Goal: Information Seeking & Learning: Learn about a topic

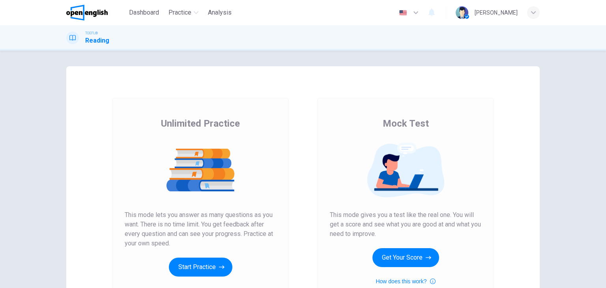
scroll to position [39, 0]
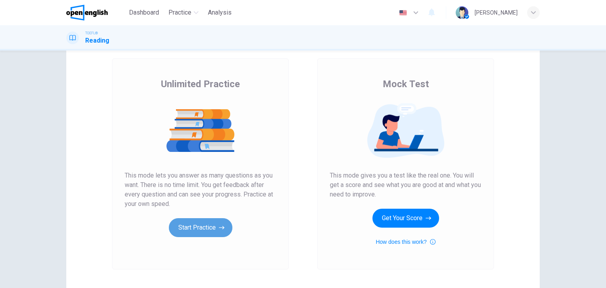
click at [194, 230] on button "Start Practice" at bounding box center [201, 227] width 64 height 19
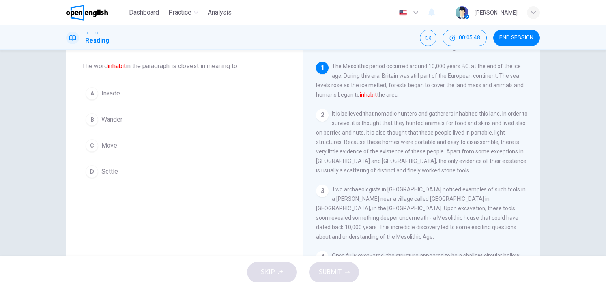
scroll to position [0, 0]
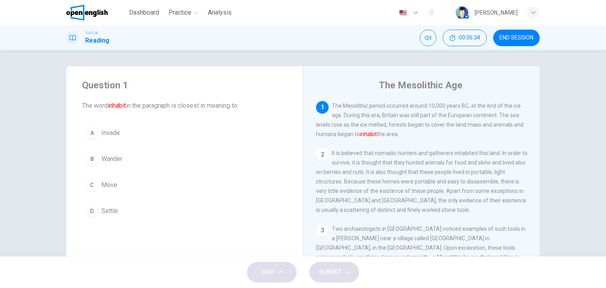
click at [93, 212] on div "D" at bounding box center [92, 211] width 13 height 13
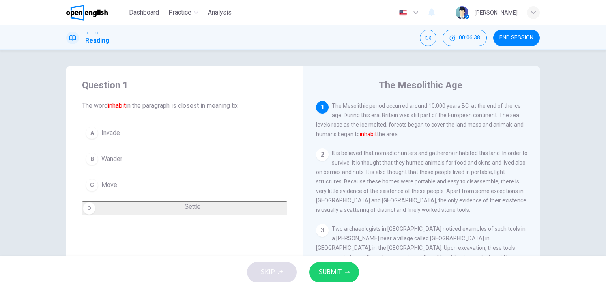
click at [337, 272] on span "SUBMIT" at bounding box center [330, 272] width 23 height 11
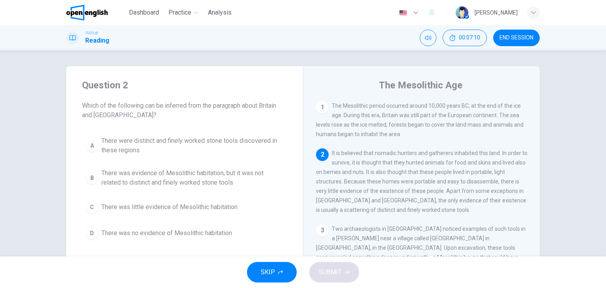
scroll to position [39, 0]
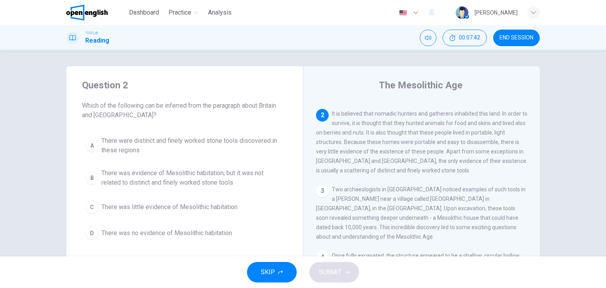
drag, startPoint x: 603, startPoint y: 0, endPoint x: 375, endPoint y: 54, distance: 234.7
click at [375, 54] on div "Question 2 Which of the following can be inferred from the paragraph about Brit…" at bounding box center [303, 153] width 606 height 206
click at [0, 273] on div "SKIP SUBMIT" at bounding box center [303, 272] width 606 height 32
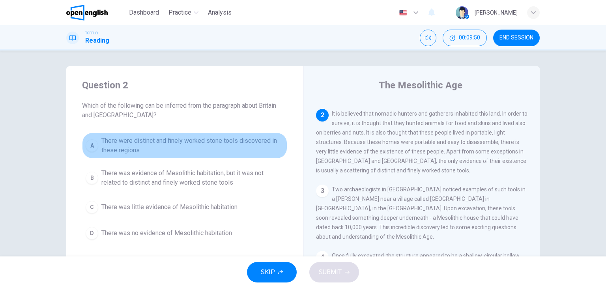
click at [208, 139] on span "There were distinct and finely worked stone tools discovered in these regions" at bounding box center [192, 145] width 182 height 19
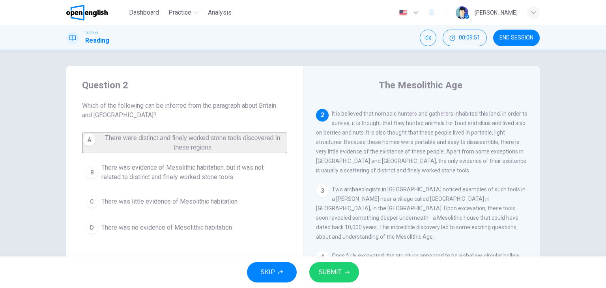
scroll to position [79, 0]
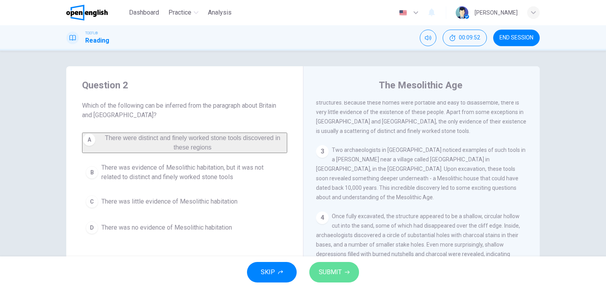
click at [335, 275] on span "SUBMIT" at bounding box center [330, 272] width 23 height 11
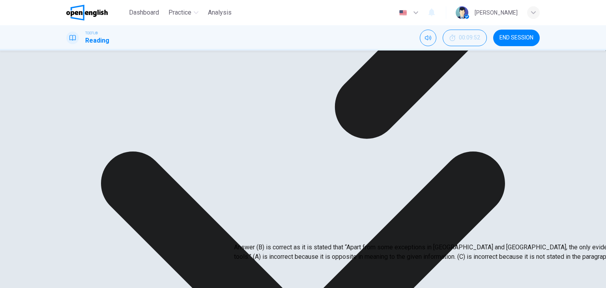
click at [294, 163] on div "Question 2 Which of the following can be inferred from the paragraph about Brit…" at bounding box center [184, 149] width 237 height 167
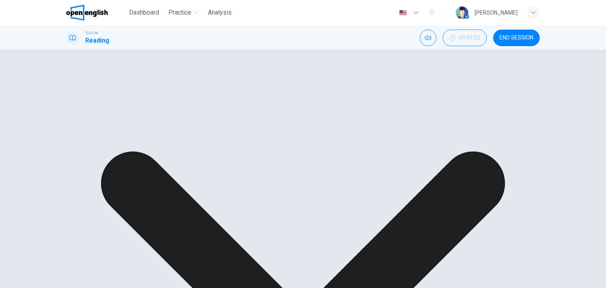
scroll to position [39, 0]
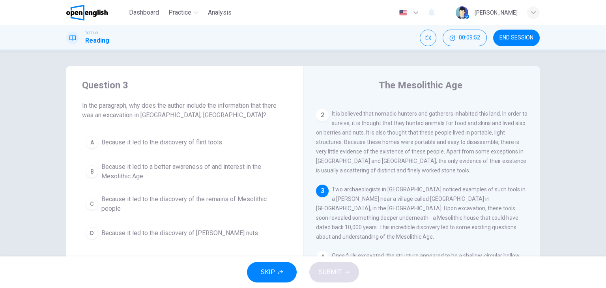
scroll to position [126, 0]
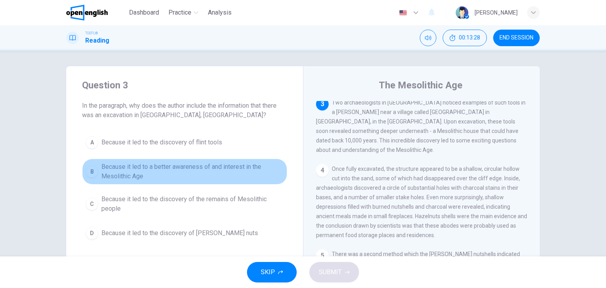
click at [220, 169] on span "Because it led to a better awareness of and interest in the Mesolithic Age" at bounding box center [192, 171] width 182 height 19
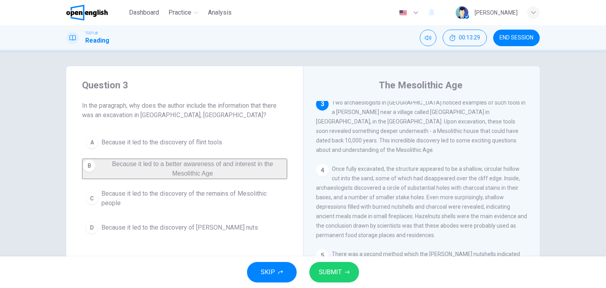
click at [333, 275] on span "SUBMIT" at bounding box center [330, 272] width 23 height 11
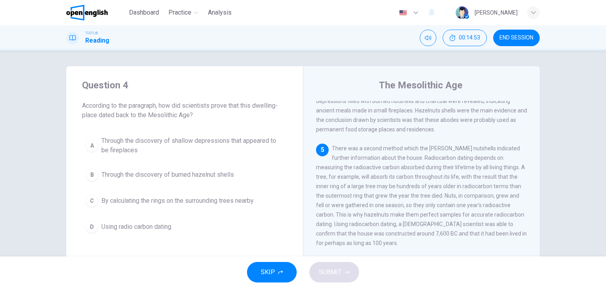
scroll to position [271, 0]
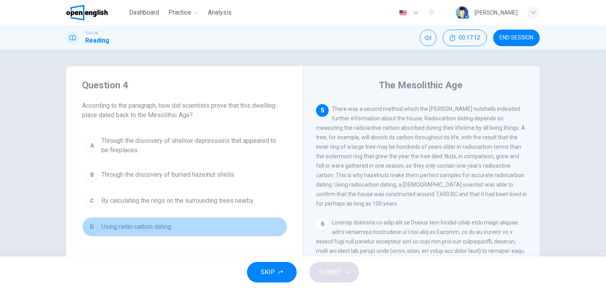
click at [145, 223] on span "Using radio carbon dating" at bounding box center [136, 226] width 70 height 9
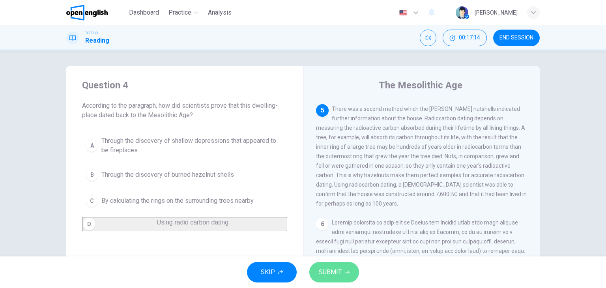
click at [344, 265] on button "SUBMIT" at bounding box center [334, 272] width 50 height 21
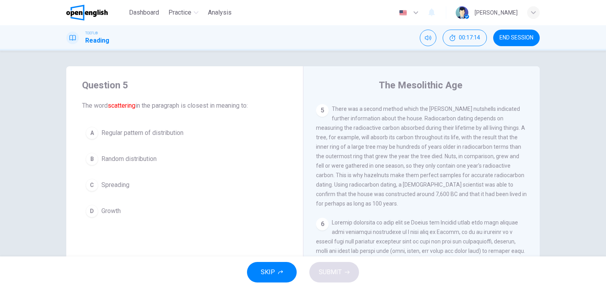
scroll to position [49, 0]
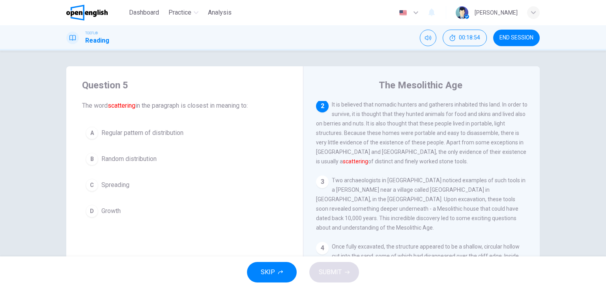
click at [129, 184] on button "C Spreading" at bounding box center [184, 185] width 205 height 20
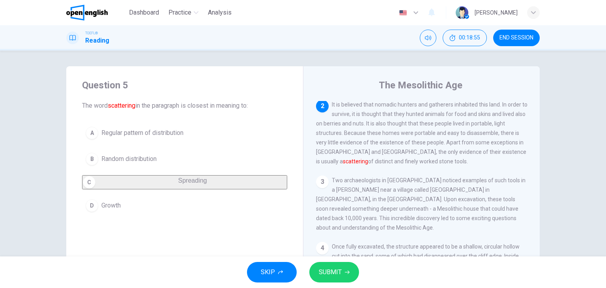
click at [145, 162] on span "Random distribution" at bounding box center [128, 158] width 55 height 9
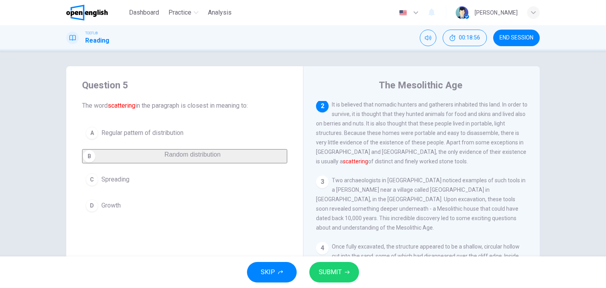
click at [341, 273] on button "SUBMIT" at bounding box center [334, 272] width 50 height 21
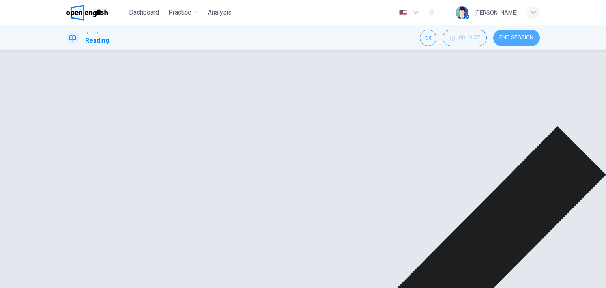
drag, startPoint x: 525, startPoint y: 36, endPoint x: 339, endPoint y: 46, distance: 186.4
click at [525, 36] on span "END SESSION" at bounding box center [516, 38] width 34 height 6
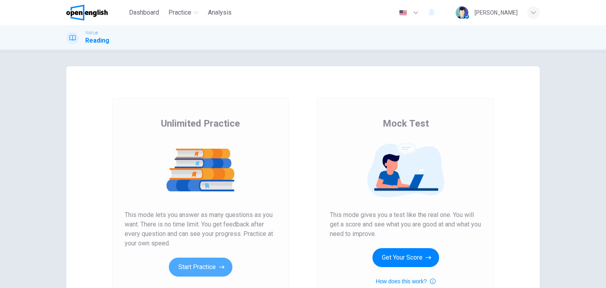
click at [219, 269] on icon "button" at bounding box center [222, 267] width 6 height 8
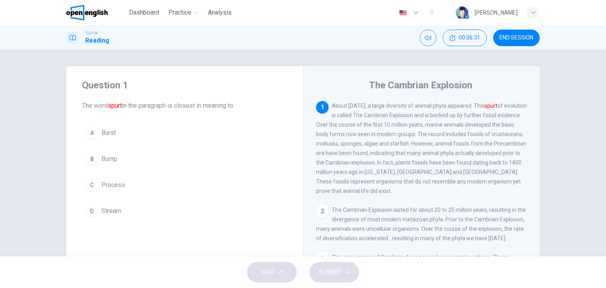
drag, startPoint x: 568, startPoint y: 130, endPoint x: 573, endPoint y: 133, distance: 5.1
click at [576, 130] on div "Question 1 The word spurt in the paragraph is closest in meaning to: A Burst B …" at bounding box center [303, 153] width 606 height 206
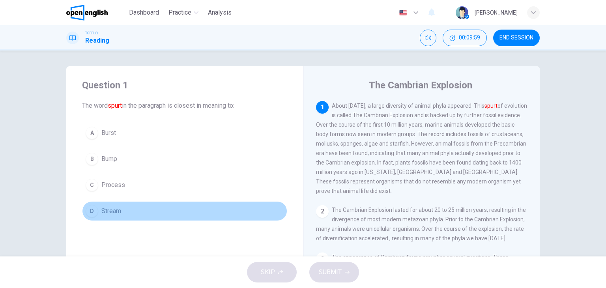
click at [97, 211] on button "D Stream" at bounding box center [184, 211] width 205 height 20
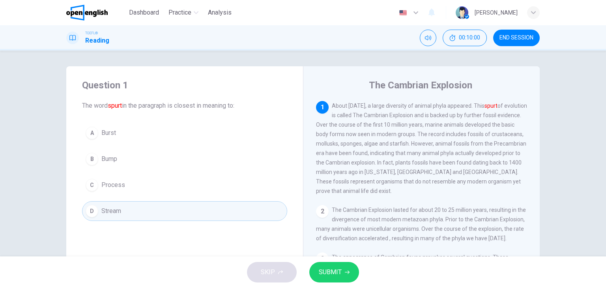
click at [339, 271] on span "SUBMIT" at bounding box center [330, 272] width 23 height 11
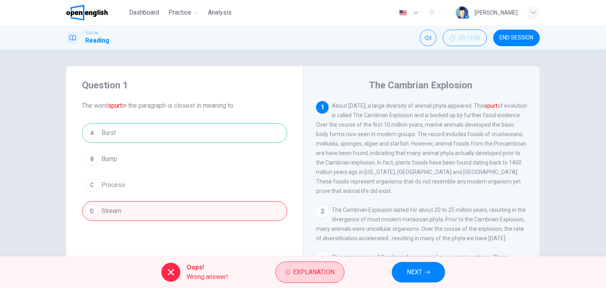
drag, startPoint x: 293, startPoint y: 267, endPoint x: 298, endPoint y: 264, distance: 6.0
click at [293, 267] on span "Explanation" at bounding box center [313, 272] width 41 height 11
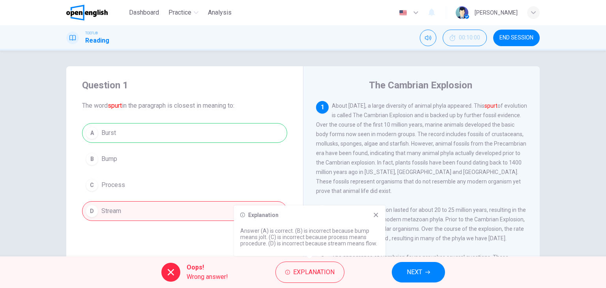
click at [417, 271] on span "NEXT" at bounding box center [414, 272] width 15 height 11
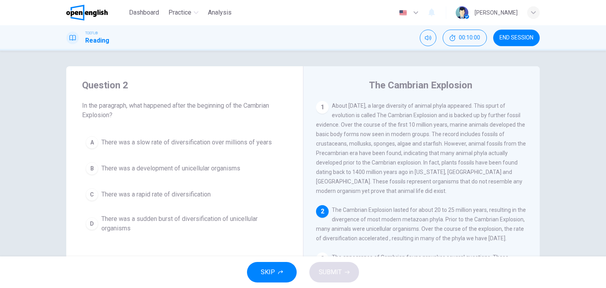
scroll to position [8, 0]
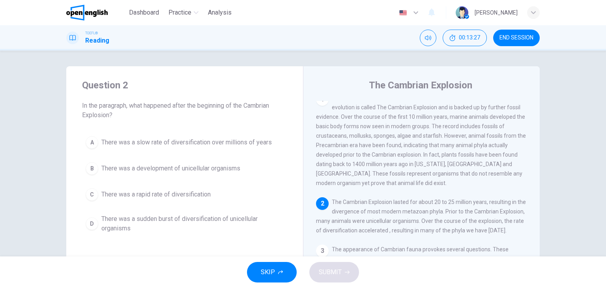
click at [196, 192] on span "There was a rapid rate of diversification" at bounding box center [155, 194] width 109 height 9
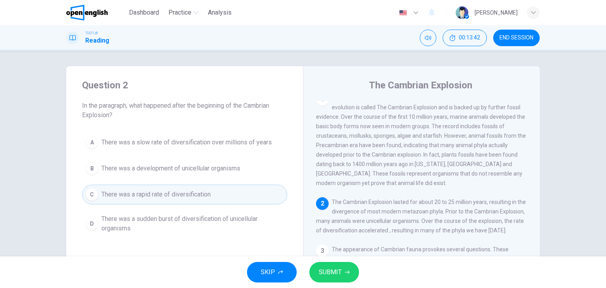
click at [223, 219] on span "There was a sudden burst of diversification of unicellular organisms" at bounding box center [192, 223] width 182 height 19
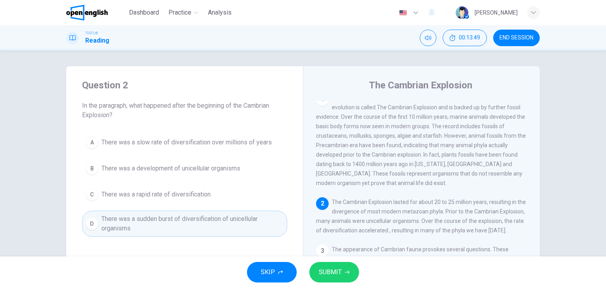
click at [342, 268] on button "SUBMIT" at bounding box center [334, 272] width 50 height 21
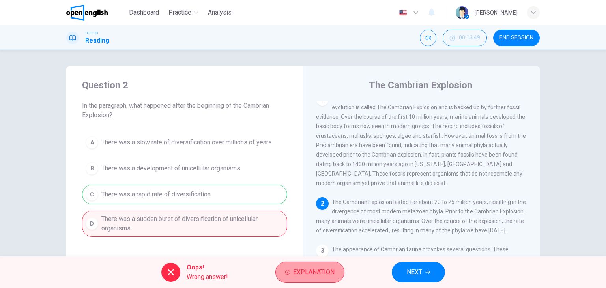
click at [320, 262] on button "Explanation" at bounding box center [309, 272] width 69 height 21
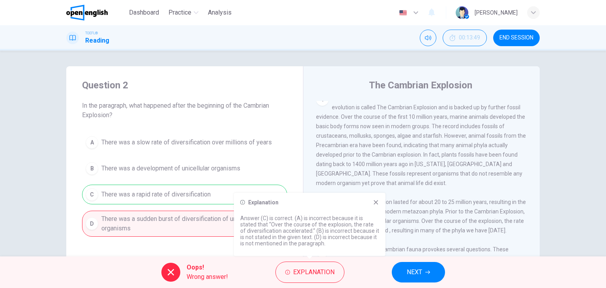
click at [415, 235] on div "2 The Cambrian Explosion lasted for about 20 to 25 million years, resulting in …" at bounding box center [421, 216] width 211 height 38
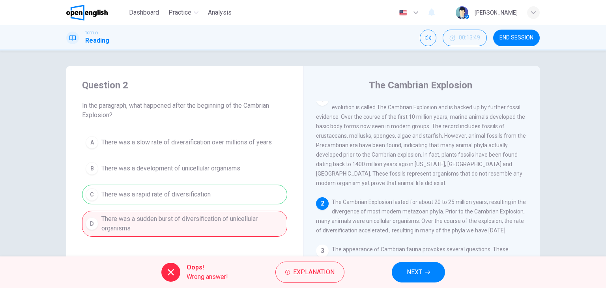
click at [413, 271] on span "NEXT" at bounding box center [414, 272] width 15 height 11
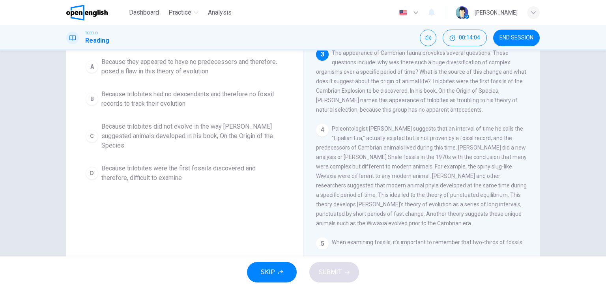
scroll to position [0, 0]
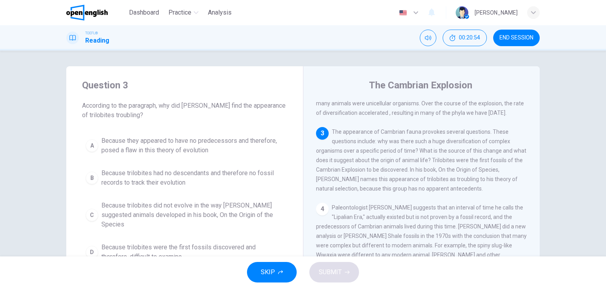
click at [96, 142] on button "A Because they appeared to have no predecessors and therefore, posed a flaw in …" at bounding box center [184, 146] width 205 height 26
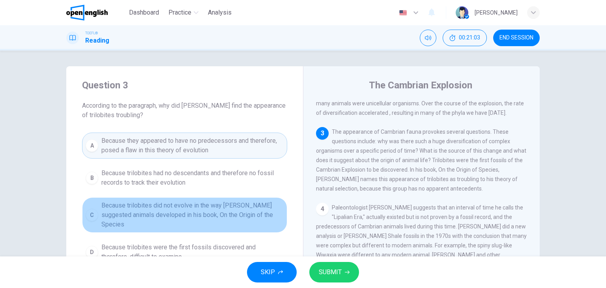
click at [247, 215] on span "Because trilobites did not evolve in the way [PERSON_NAME] suggested animals de…" at bounding box center [192, 215] width 182 height 28
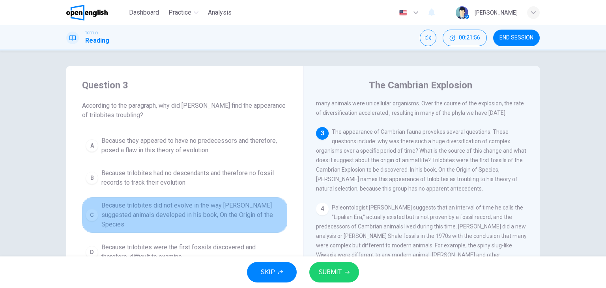
click at [261, 206] on span "Because trilobites did not evolve in the way [PERSON_NAME] suggested animals de…" at bounding box center [192, 215] width 182 height 28
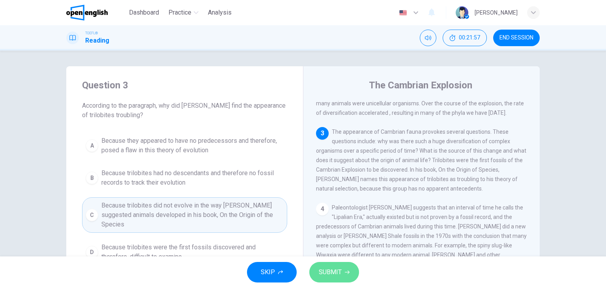
click at [339, 274] on span "SUBMIT" at bounding box center [330, 272] width 23 height 11
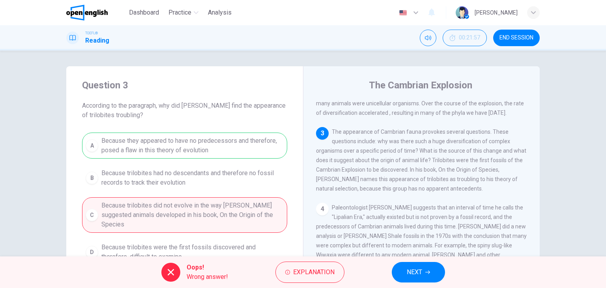
click at [412, 273] on span "NEXT" at bounding box center [414, 272] width 15 height 11
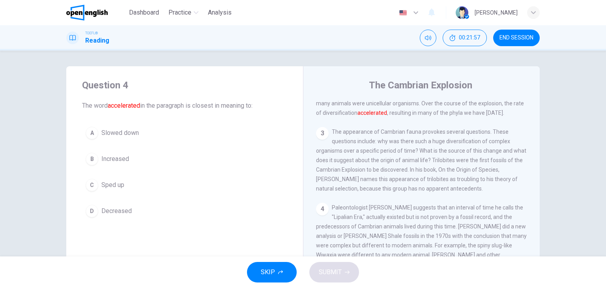
scroll to position [107, 0]
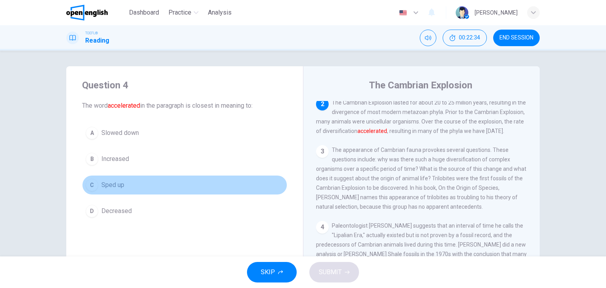
click at [118, 183] on span "Sped up" at bounding box center [112, 184] width 23 height 9
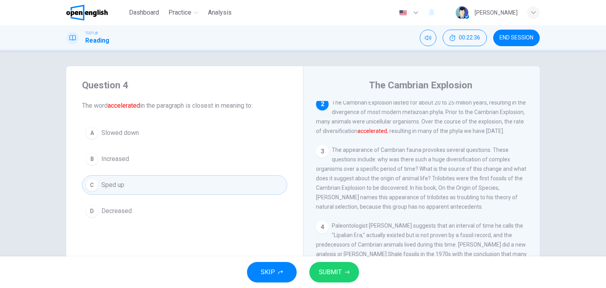
click at [336, 272] on span "SUBMIT" at bounding box center [330, 272] width 23 height 11
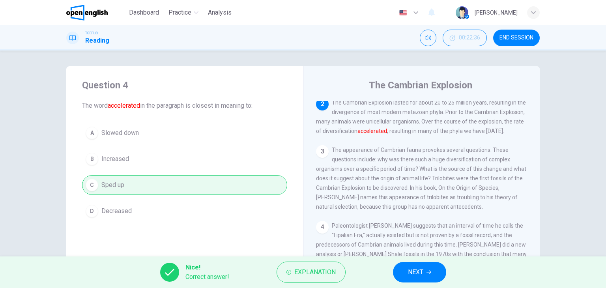
click at [409, 277] on span "NEXT" at bounding box center [415, 272] width 15 height 11
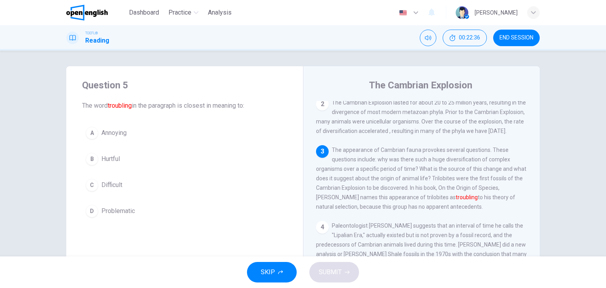
scroll to position [166, 0]
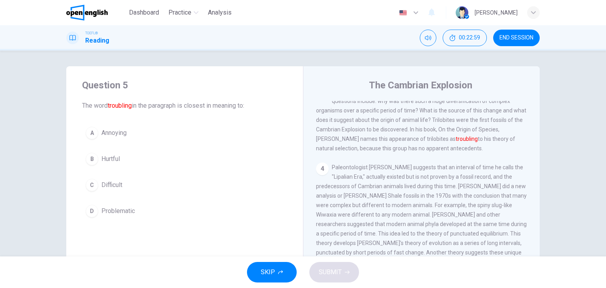
click at [500, 151] on span "The appearance of Cambrian fauna provokes several questions. These questions in…" at bounding box center [421, 119] width 210 height 63
click at [129, 213] on span "Problematic" at bounding box center [118, 210] width 34 height 9
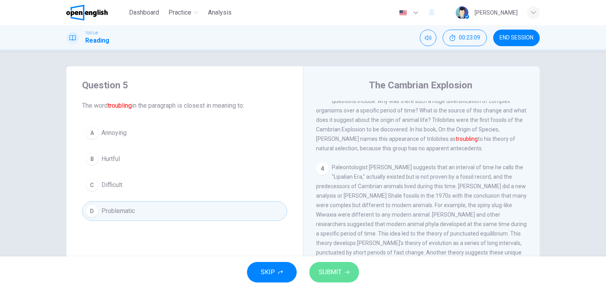
click at [353, 270] on button "SUBMIT" at bounding box center [334, 272] width 50 height 21
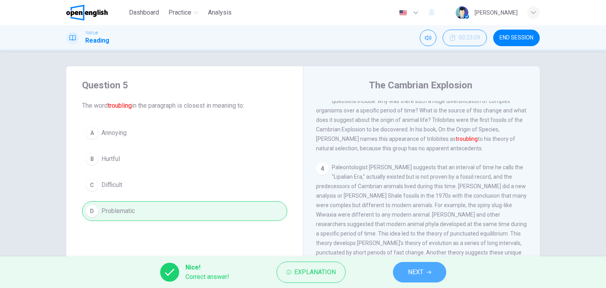
click at [394, 267] on button "NEXT" at bounding box center [419, 272] width 53 height 21
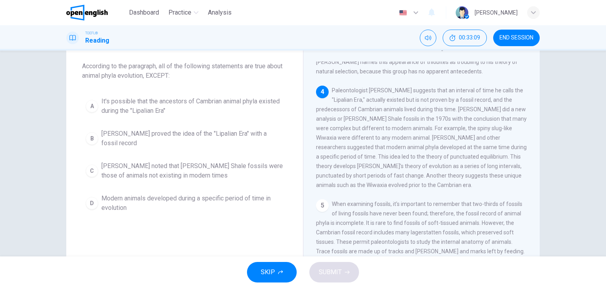
scroll to position [0, 0]
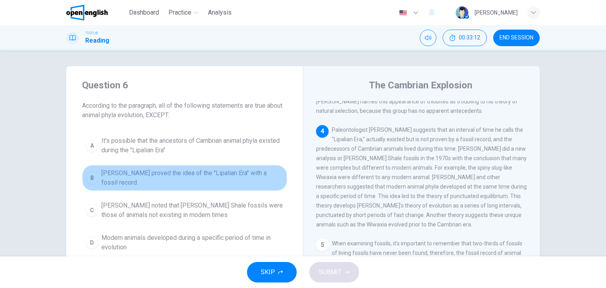
click at [181, 176] on span "[PERSON_NAME] proved the idea of the "Lipalian Era" with a fossil record" at bounding box center [192, 177] width 182 height 19
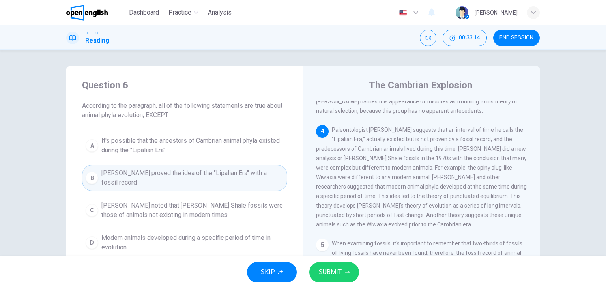
click at [337, 269] on span "SUBMIT" at bounding box center [330, 272] width 23 height 11
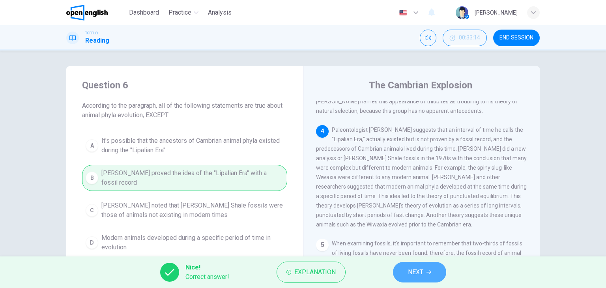
click at [437, 269] on button "NEXT" at bounding box center [419, 272] width 53 height 21
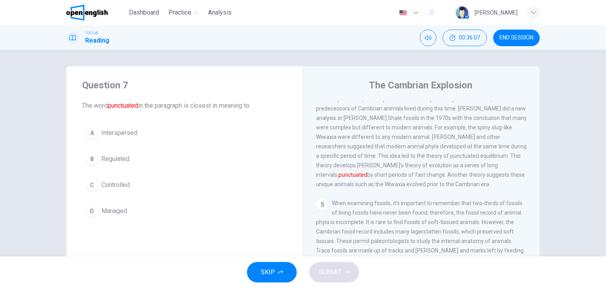
click at [112, 133] on span "Interspersed" at bounding box center [119, 132] width 36 height 9
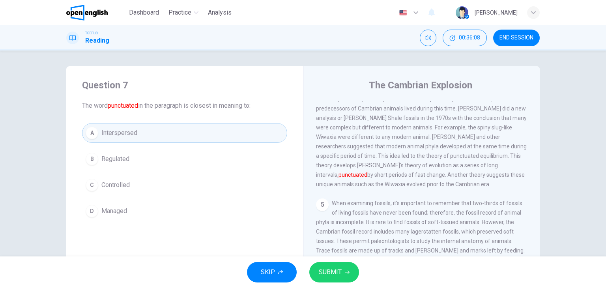
click at [328, 267] on span "SUBMIT" at bounding box center [330, 272] width 23 height 11
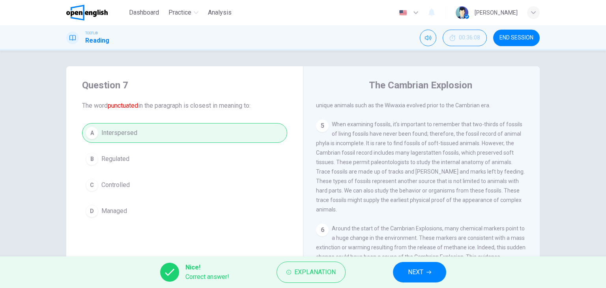
scroll to position [362, 0]
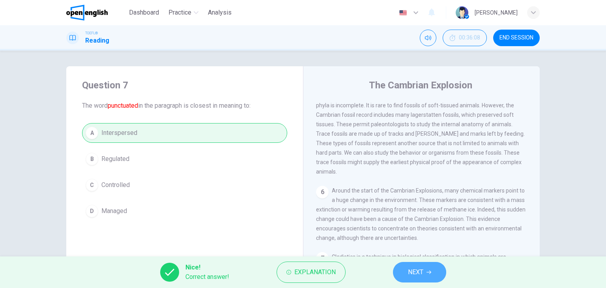
click at [421, 273] on span "NEXT" at bounding box center [415, 272] width 15 height 11
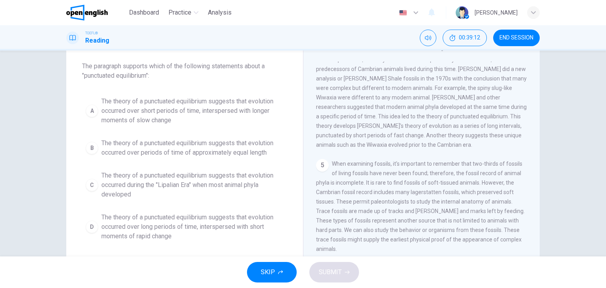
scroll to position [79, 0]
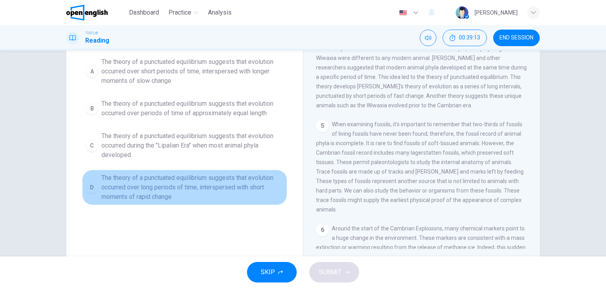
click at [234, 182] on span "The theory of a punctuated equilibrium suggests that evolution occurred over lo…" at bounding box center [192, 187] width 182 height 28
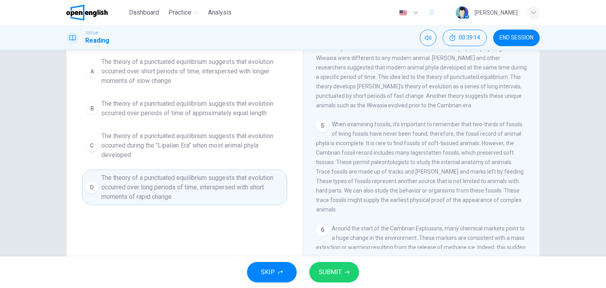
click at [350, 275] on button "SUBMIT" at bounding box center [334, 272] width 50 height 21
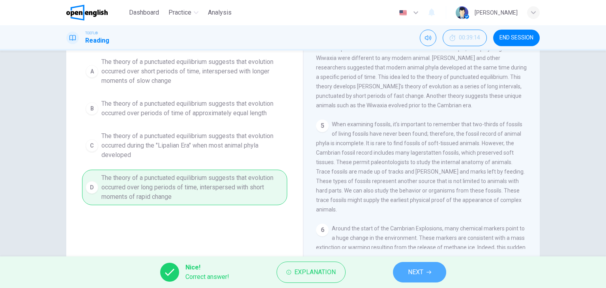
click at [417, 267] on span "NEXT" at bounding box center [415, 272] width 15 height 11
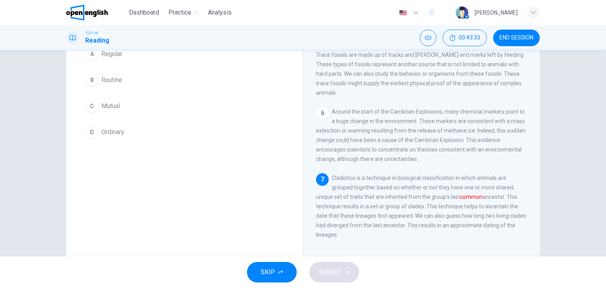
scroll to position [39, 0]
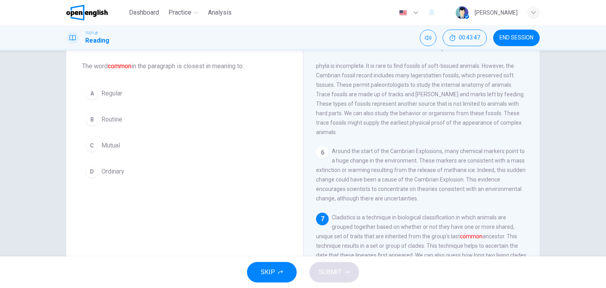
click at [113, 144] on span "Mutual" at bounding box center [110, 145] width 19 height 9
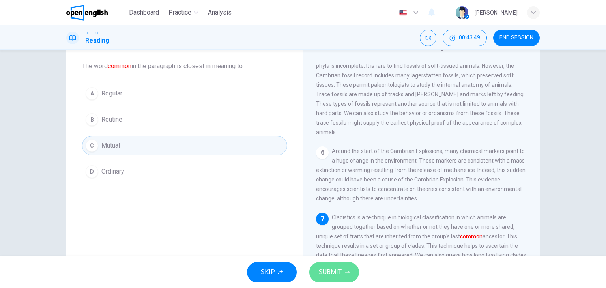
click at [341, 271] on button "SUBMIT" at bounding box center [334, 272] width 50 height 21
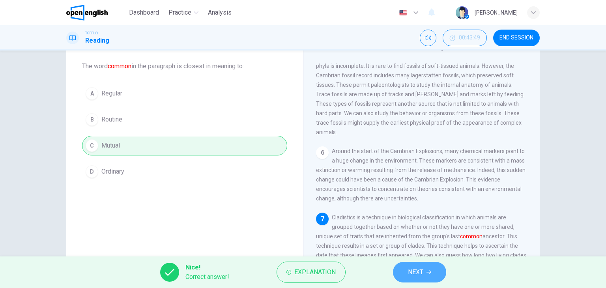
click at [413, 269] on span "NEXT" at bounding box center [415, 272] width 15 height 11
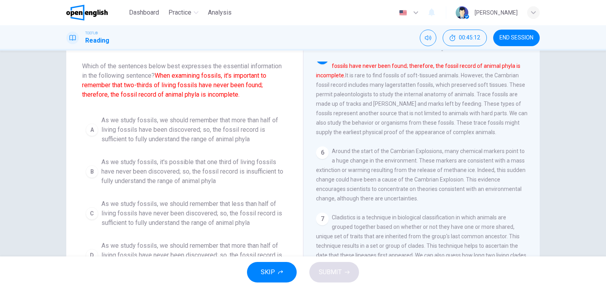
scroll to position [79, 0]
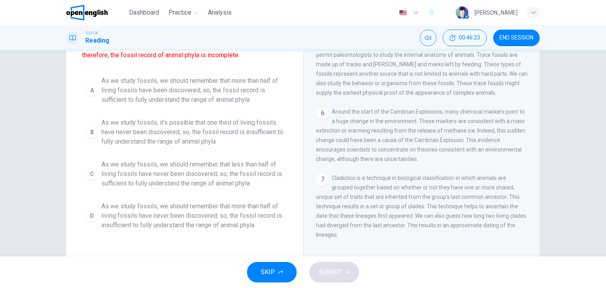
click at [193, 215] on span "As we study fossils, we should remember that more than half of living fossils h…" at bounding box center [192, 216] width 182 height 28
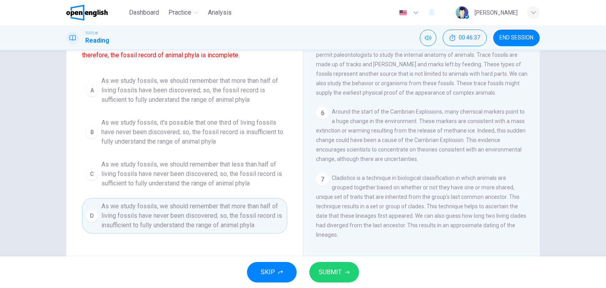
click at [342, 268] on button "SUBMIT" at bounding box center [334, 272] width 50 height 21
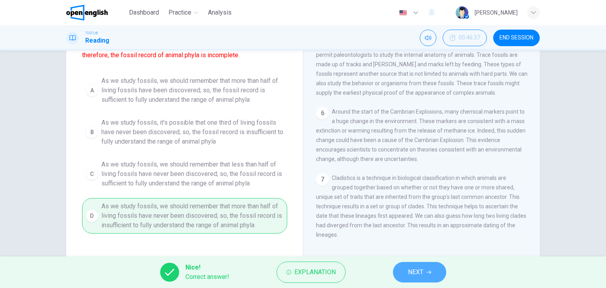
click at [402, 270] on button "NEXT" at bounding box center [419, 272] width 53 height 21
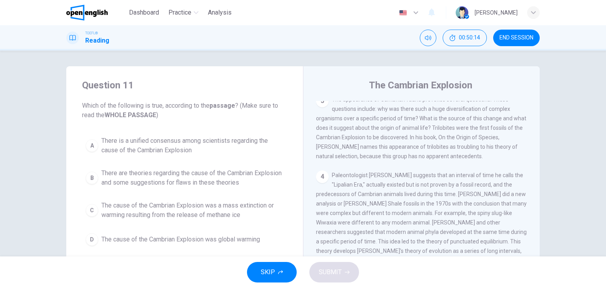
scroll to position [197, 0]
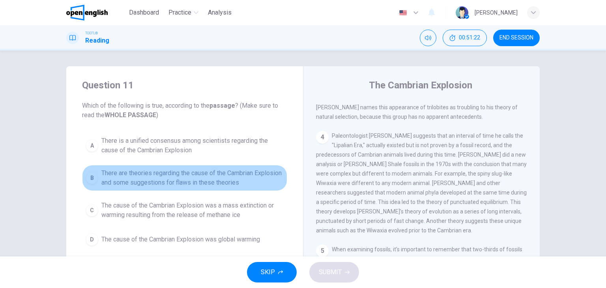
click at [145, 174] on span "There are theories regarding the cause of the Cambrian Explosion and some sugge…" at bounding box center [192, 177] width 182 height 19
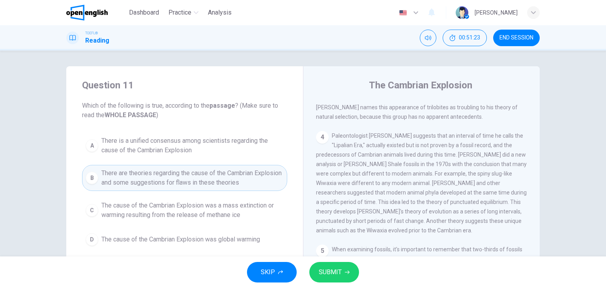
click at [331, 269] on span "SUBMIT" at bounding box center [330, 272] width 23 height 11
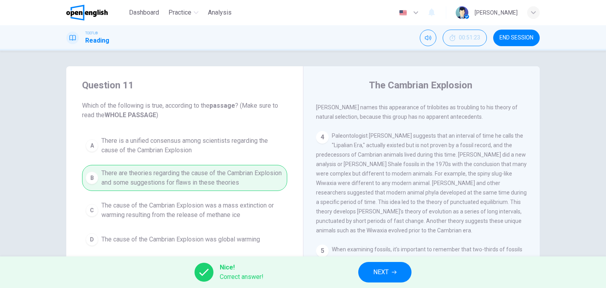
scroll to position [237, 0]
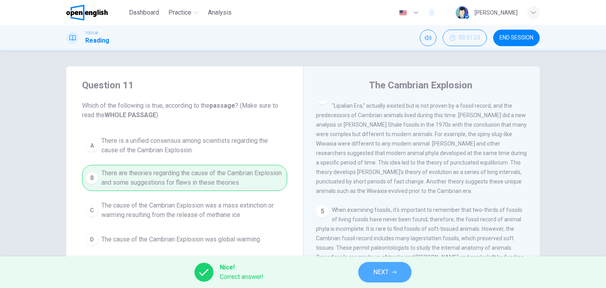
click at [398, 269] on button "NEXT" at bounding box center [384, 272] width 53 height 21
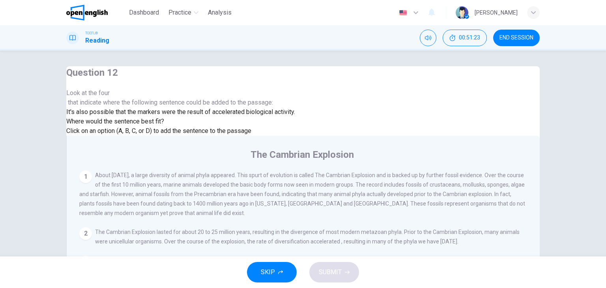
scroll to position [389, 0]
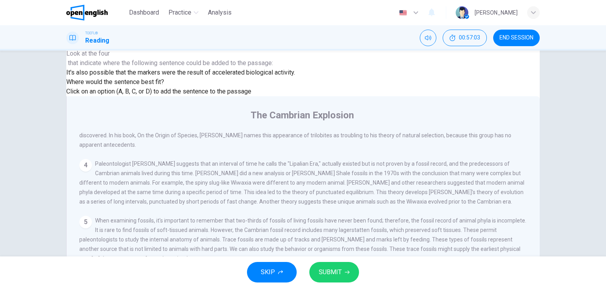
click at [332, 275] on span "SUBMIT" at bounding box center [330, 272] width 23 height 11
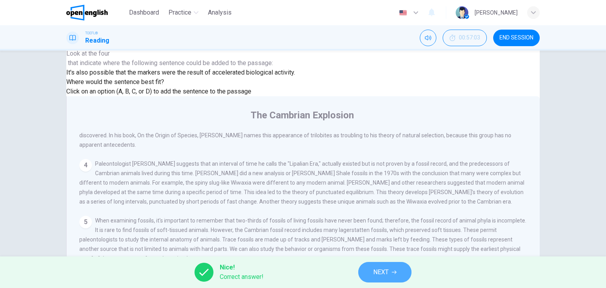
click at [379, 273] on span "NEXT" at bounding box center [380, 272] width 15 height 11
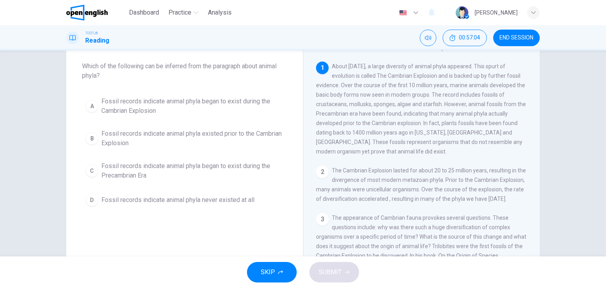
scroll to position [0, 0]
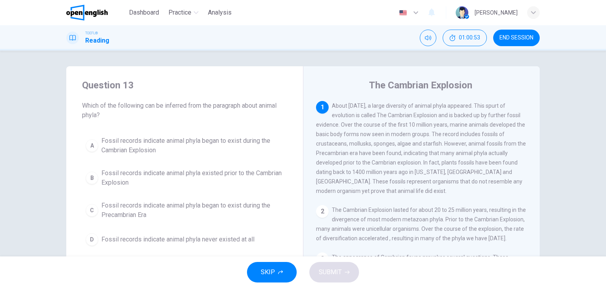
drag, startPoint x: 92, startPoint y: 181, endPoint x: 99, endPoint y: 179, distance: 7.4
click at [95, 180] on div "B" at bounding box center [92, 178] width 13 height 13
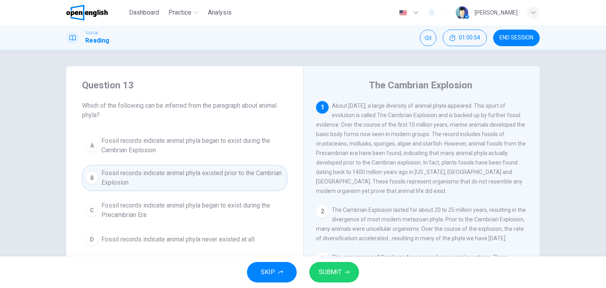
click at [340, 272] on span "SUBMIT" at bounding box center [330, 272] width 23 height 11
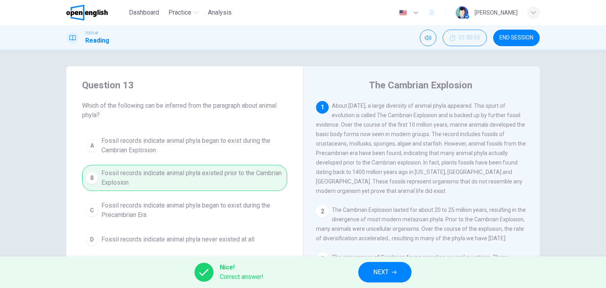
click at [389, 277] on button "NEXT" at bounding box center [384, 272] width 53 height 21
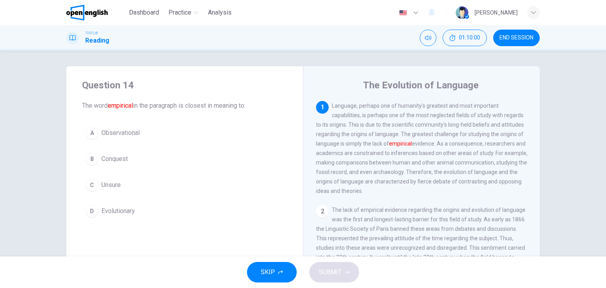
click at [149, 185] on button "C Unsure" at bounding box center [184, 185] width 205 height 20
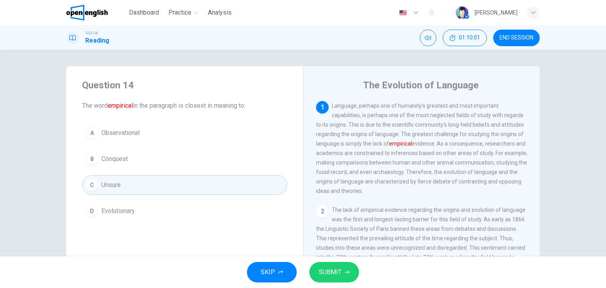
scroll to position [79, 0]
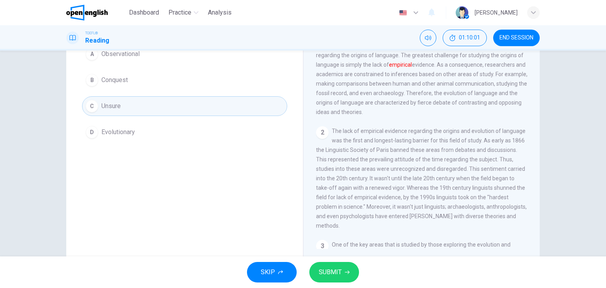
click at [339, 275] on span "SUBMIT" at bounding box center [330, 272] width 23 height 11
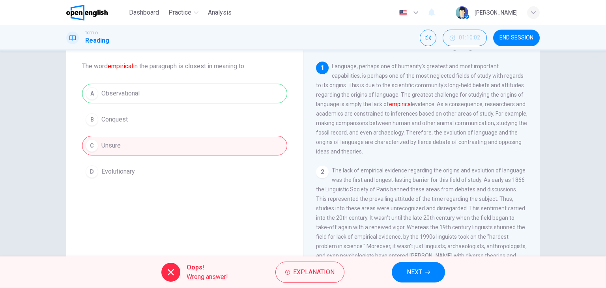
scroll to position [0, 0]
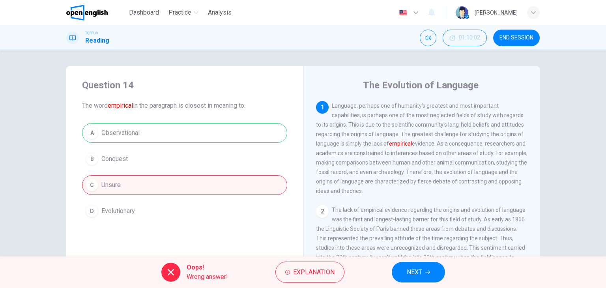
click at [428, 277] on button "NEXT" at bounding box center [418, 272] width 53 height 21
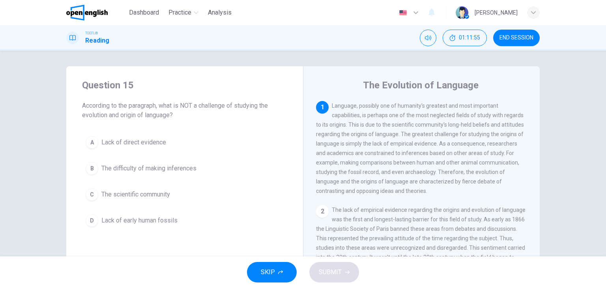
click at [162, 218] on span "Lack of early human fossils" at bounding box center [139, 220] width 76 height 9
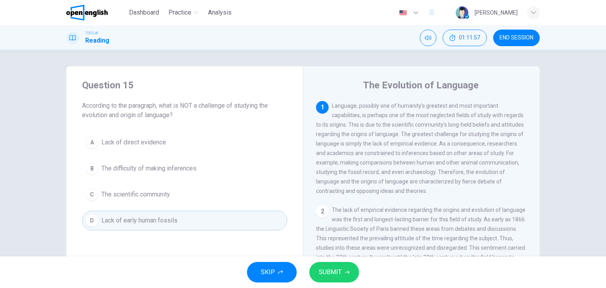
click at [342, 275] on button "SUBMIT" at bounding box center [334, 272] width 50 height 21
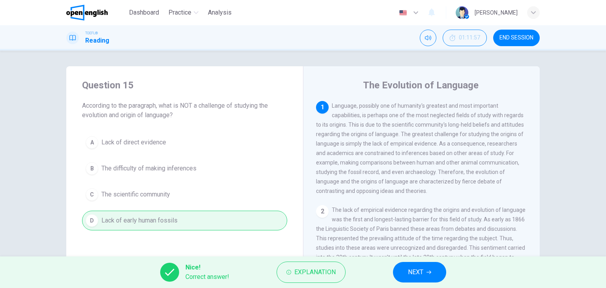
click at [418, 268] on span "NEXT" at bounding box center [415, 272] width 15 height 11
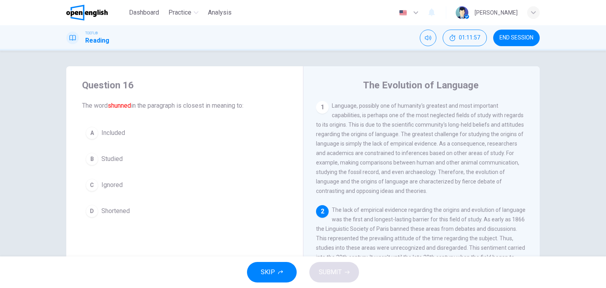
scroll to position [67, 0]
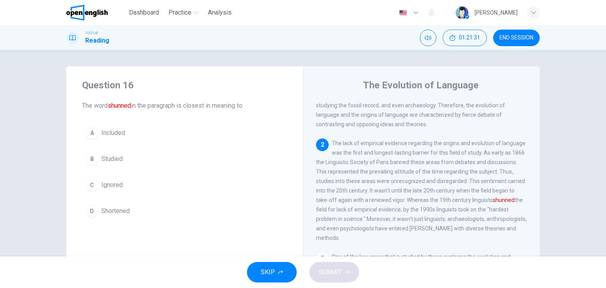
click at [119, 187] on span "Ignored" at bounding box center [111, 184] width 21 height 9
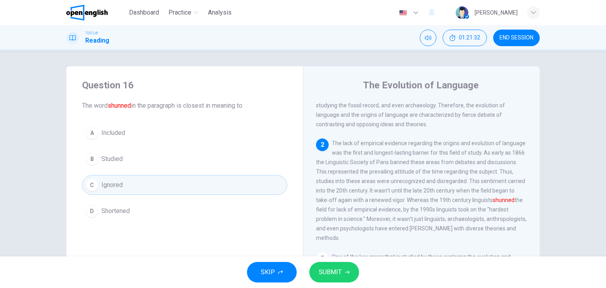
click at [336, 269] on span "SUBMIT" at bounding box center [330, 272] width 23 height 11
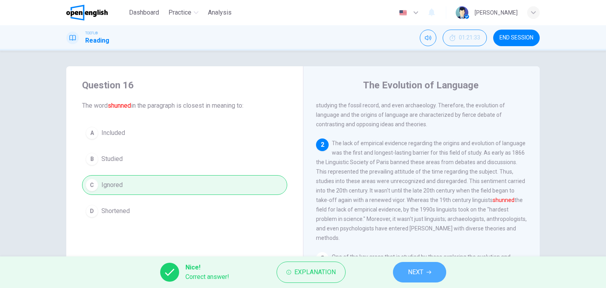
click at [415, 268] on span "NEXT" at bounding box center [415, 272] width 15 height 11
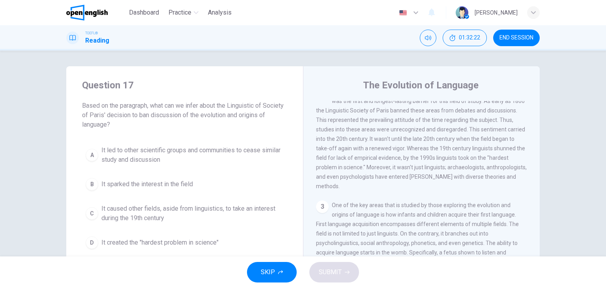
scroll to position [79, 0]
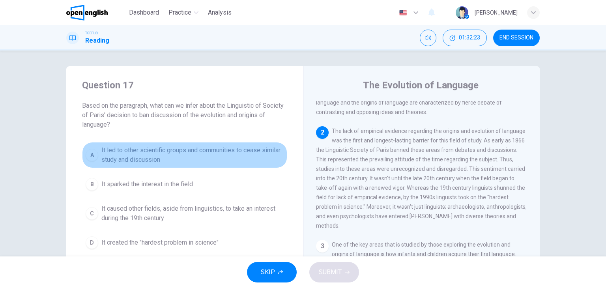
click at [219, 161] on span "It led to other scientific groups and communities to cease similar study and di…" at bounding box center [192, 155] width 182 height 19
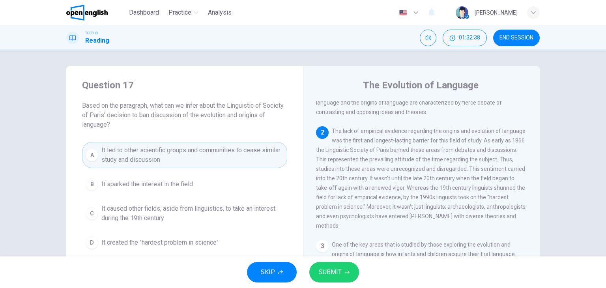
click at [351, 275] on button "SUBMIT" at bounding box center [334, 272] width 50 height 21
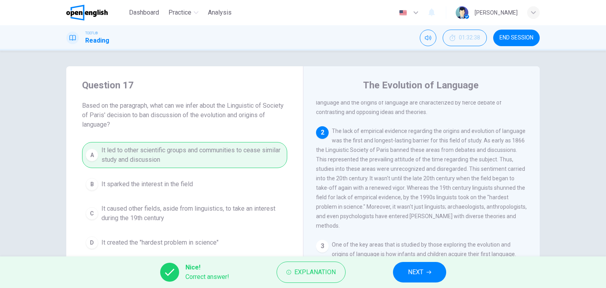
click at [433, 269] on button "NEXT" at bounding box center [419, 272] width 53 height 21
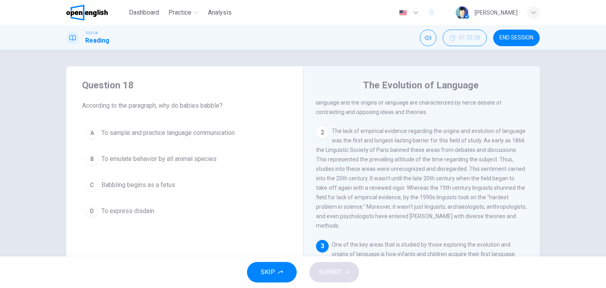
scroll to position [194, 0]
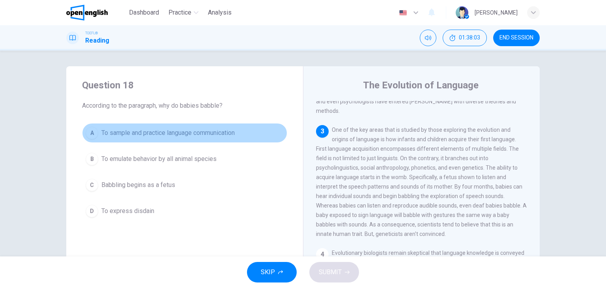
click at [219, 131] on span "To sample and practice language communication" at bounding box center [167, 132] width 133 height 9
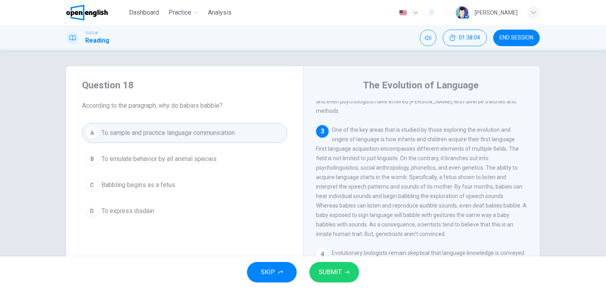
click at [339, 267] on span "SUBMIT" at bounding box center [330, 272] width 23 height 11
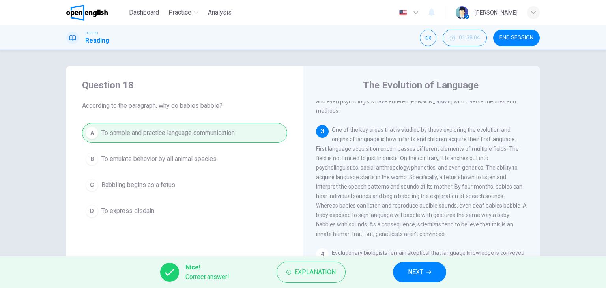
scroll to position [75, 0]
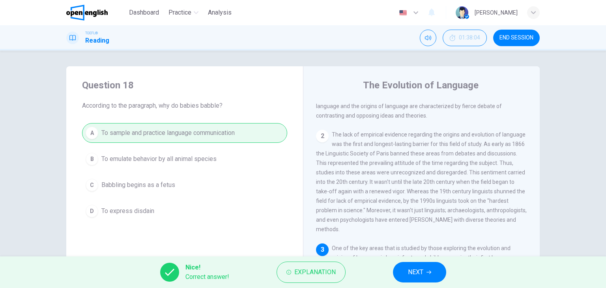
click at [503, 34] on button "END SESSION" at bounding box center [516, 38] width 47 height 17
